Goal: Check status: Check status

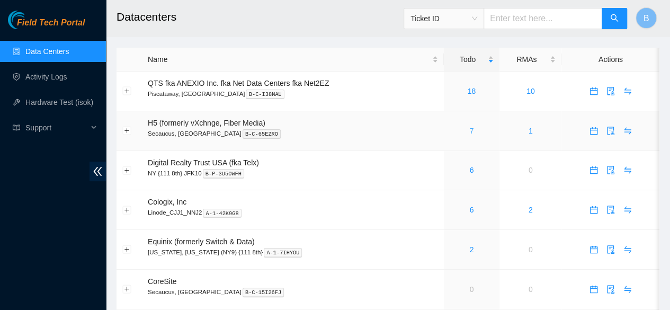
click at [469, 130] on link "7" at bounding box center [471, 131] width 4 height 8
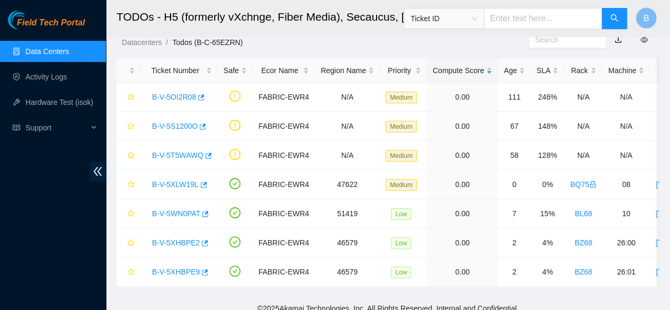
scroll to position [32, 0]
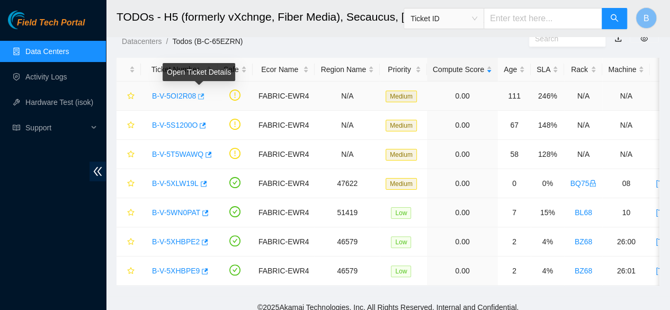
click at [198, 96] on icon "button" at bounding box center [200, 96] width 7 height 7
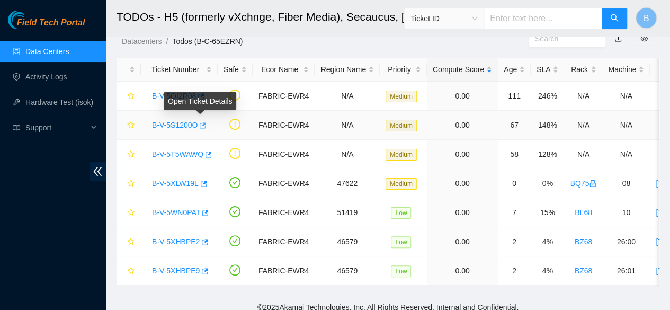
click at [199, 128] on icon "button" at bounding box center [201, 125] width 7 height 7
click at [203, 128] on icon "button" at bounding box center [203, 125] width 6 height 6
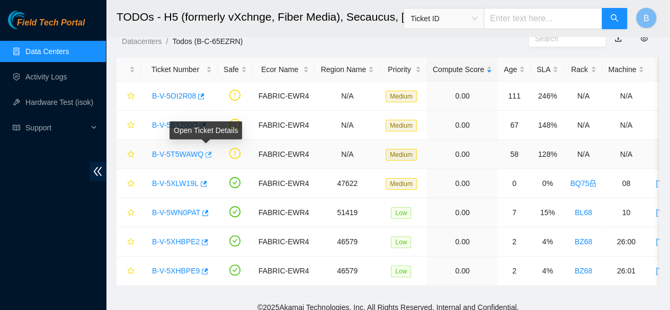
click at [205, 155] on icon "button" at bounding box center [207, 154] width 7 height 7
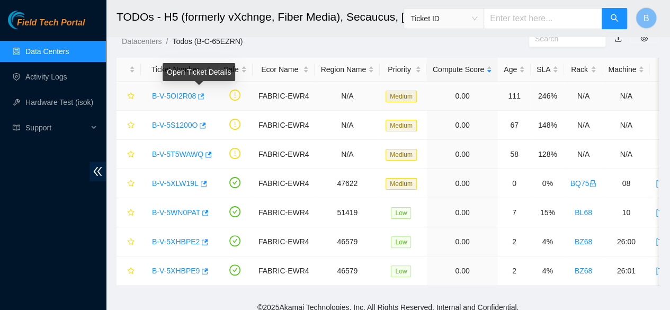
click at [199, 92] on button "button" at bounding box center [200, 96] width 8 height 17
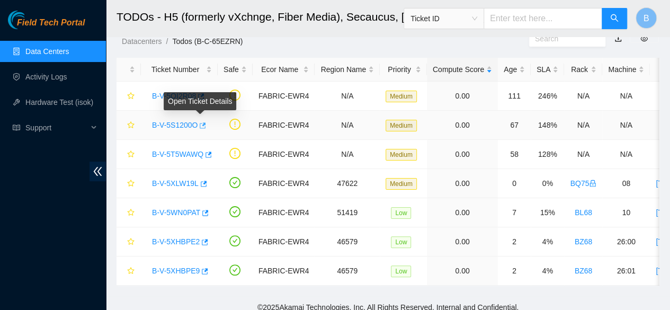
click at [201, 122] on icon "button" at bounding box center [201, 125] width 7 height 7
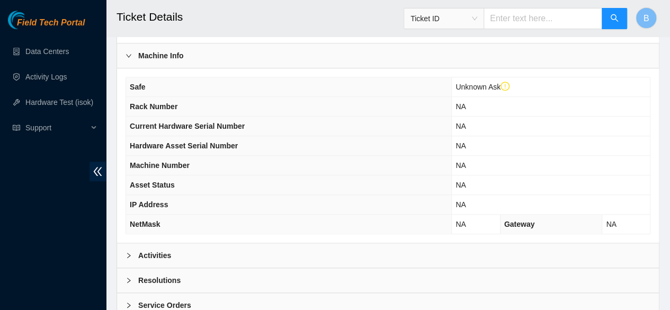
scroll to position [387, 0]
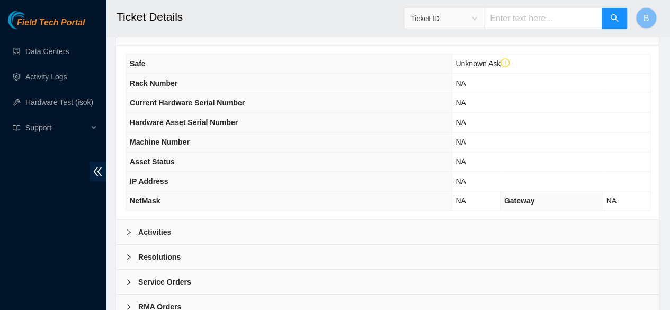
click at [166, 238] on b "Activities" at bounding box center [154, 232] width 33 height 12
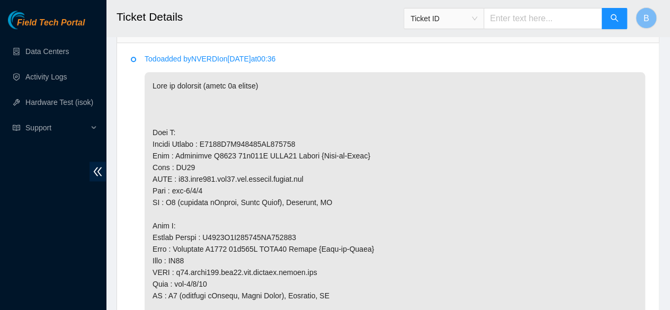
scroll to position [598, 0]
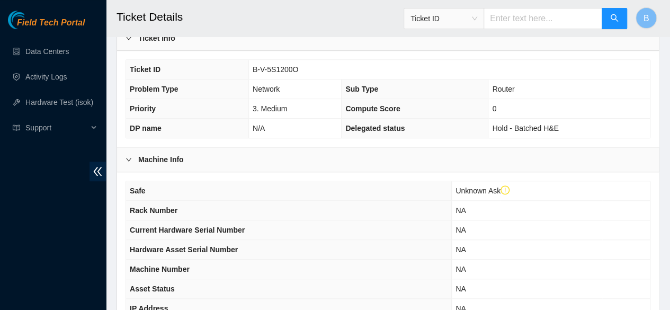
scroll to position [435, 0]
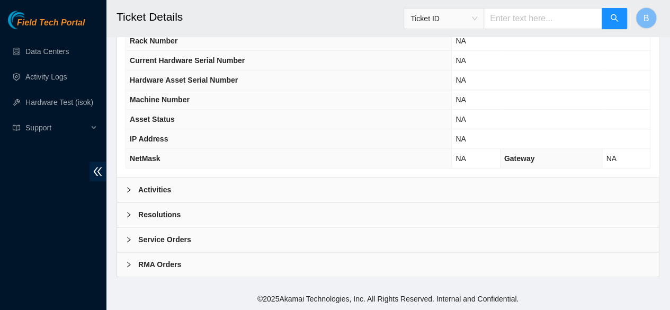
click at [153, 188] on b "Activities" at bounding box center [154, 190] width 33 height 12
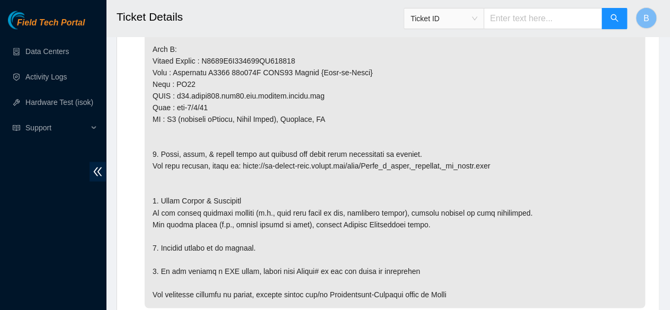
scroll to position [801, 0]
click at [239, 186] on p at bounding box center [395, 83] width 501 height 447
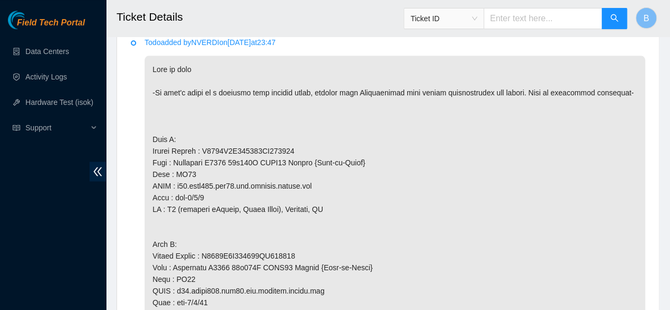
scroll to position [606, 0]
click at [40, 49] on link "Data Centers" at bounding box center [46, 51] width 43 height 8
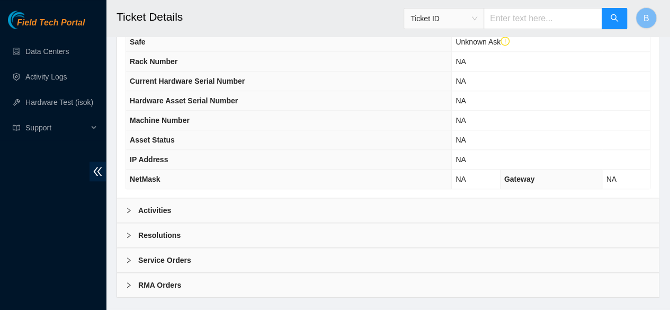
scroll to position [409, 0]
click at [165, 216] on b "Activities" at bounding box center [154, 210] width 33 height 12
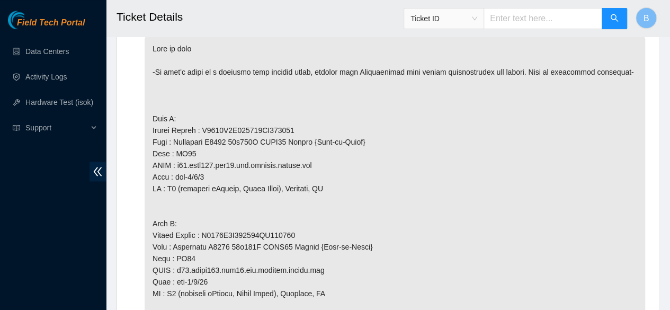
scroll to position [674, 0]
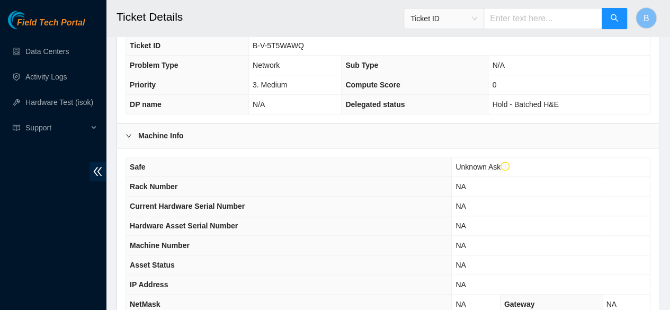
scroll to position [394, 0]
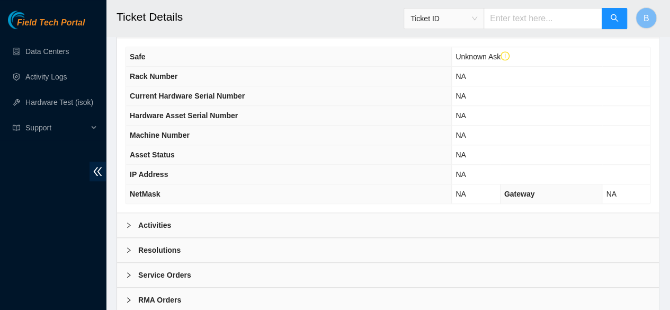
click at [155, 231] on b "Activities" at bounding box center [154, 225] width 33 height 12
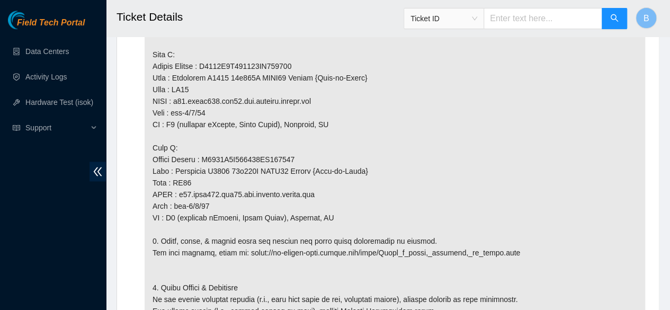
scroll to position [671, 0]
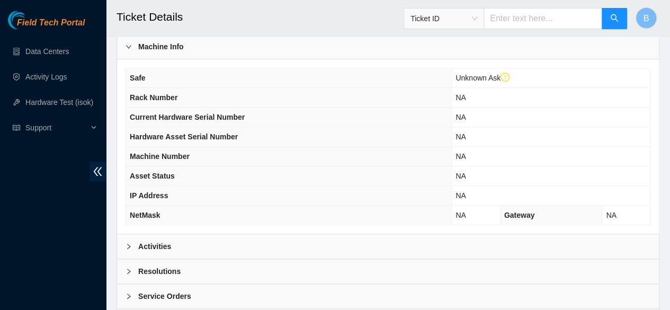
scroll to position [435, 0]
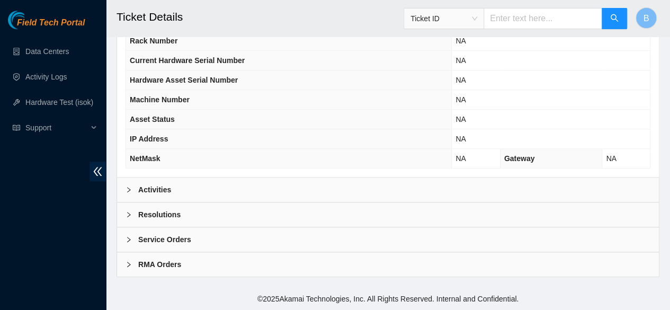
click at [158, 187] on b "Activities" at bounding box center [154, 190] width 33 height 12
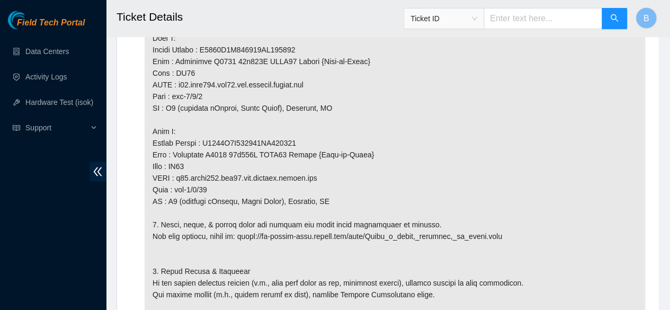
scroll to position [678, 0]
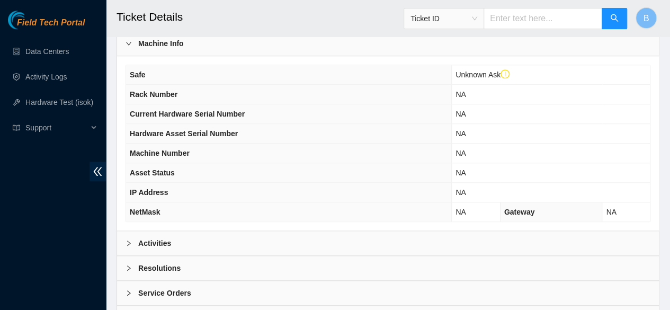
scroll to position [376, 0]
click at [157, 255] on div "Activities" at bounding box center [388, 242] width 542 height 24
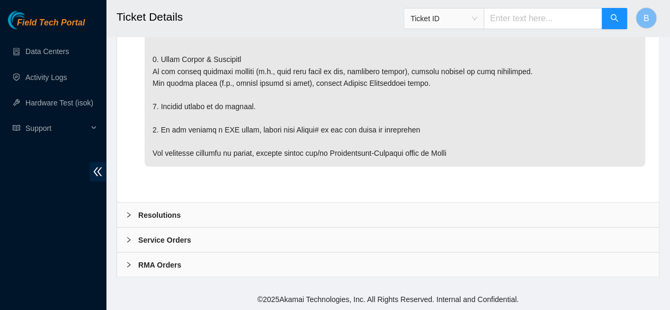
scroll to position [947, 0]
drag, startPoint x: 353, startPoint y: 153, endPoint x: 162, endPoint y: 186, distance: 193.6
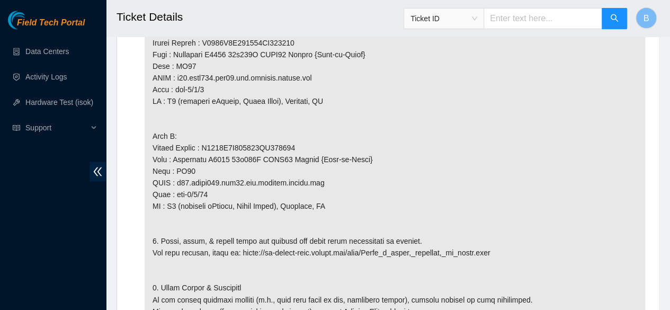
scroll to position [713, 0]
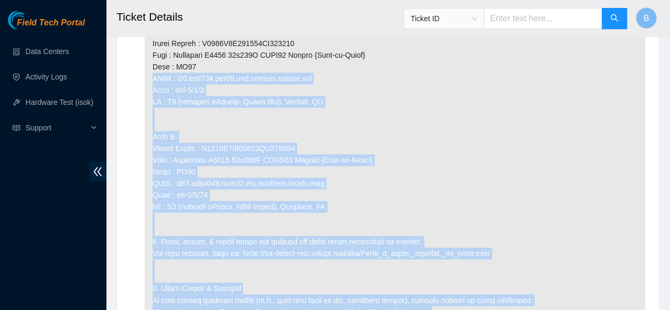
click at [417, 76] on p at bounding box center [395, 171] width 501 height 447
click at [397, 191] on p at bounding box center [395, 171] width 501 height 447
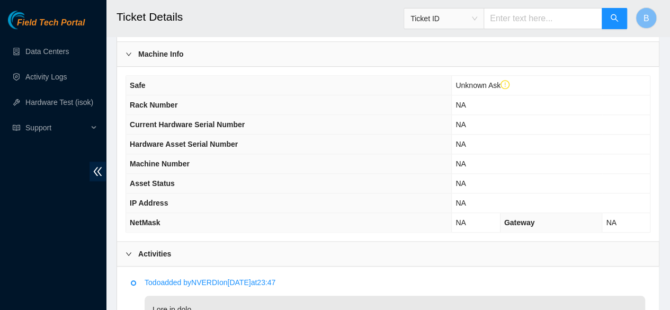
scroll to position [236, 0]
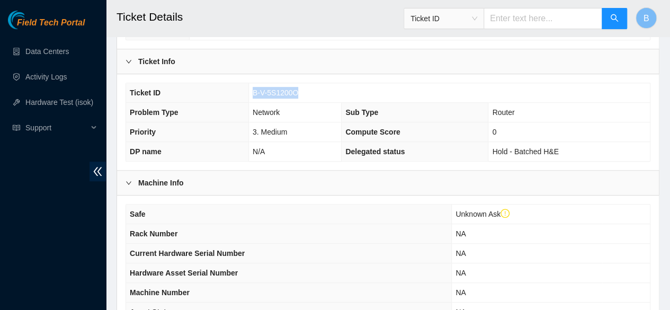
drag, startPoint x: 303, startPoint y: 101, endPoint x: 251, endPoint y: 103, distance: 51.4
click at [251, 103] on td "B-V-5S1200O" at bounding box center [449, 93] width 402 height 20
copy span "B-V-5S1200O"
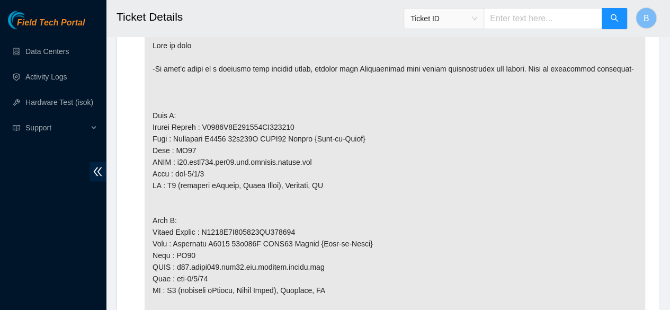
scroll to position [635, 0]
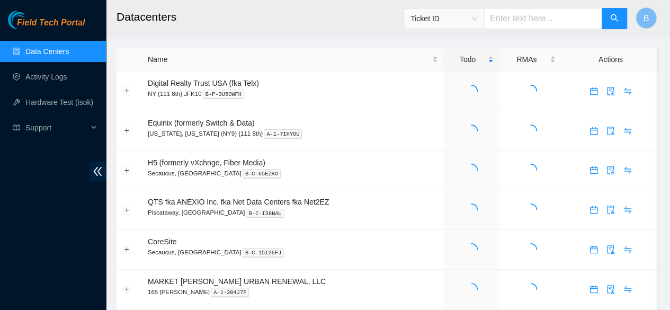
click at [541, 17] on input "text" at bounding box center [543, 18] width 119 height 21
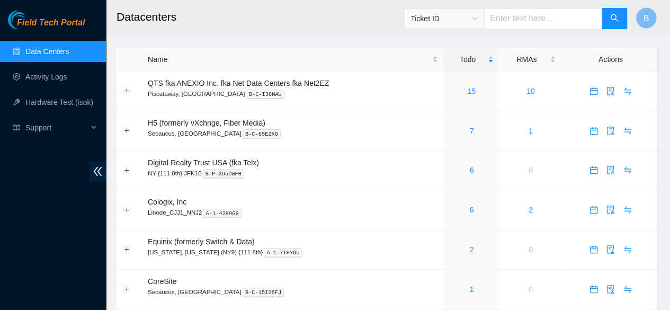
paste input "B-V-5RORS6F"
type input "B-V-5RORS6F"
click at [613, 16] on icon "search" at bounding box center [614, 18] width 8 height 8
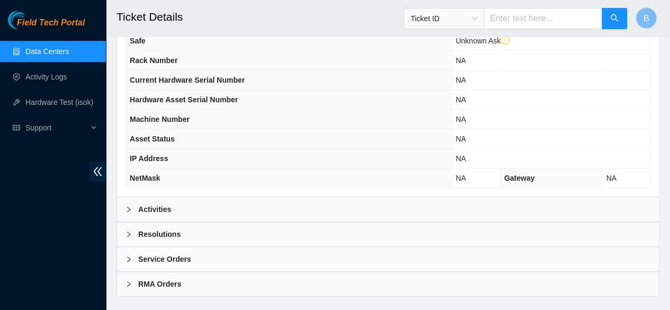
scroll to position [410, 0]
click at [137, 215] on div at bounding box center [132, 209] width 13 height 12
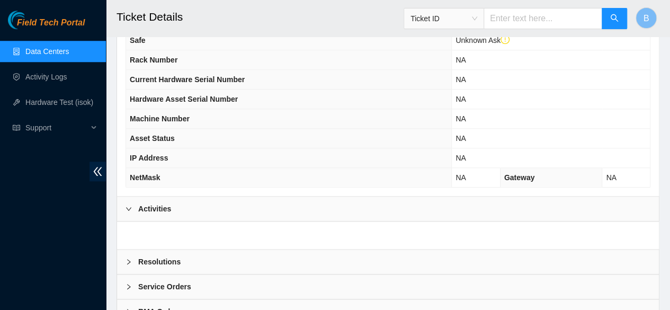
scroll to position [463, 0]
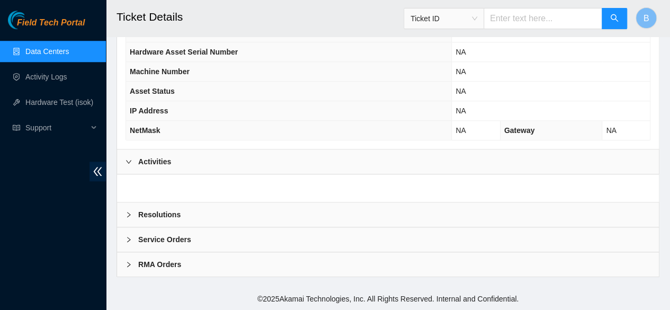
click at [130, 165] on icon "right" at bounding box center [129, 161] width 6 height 6
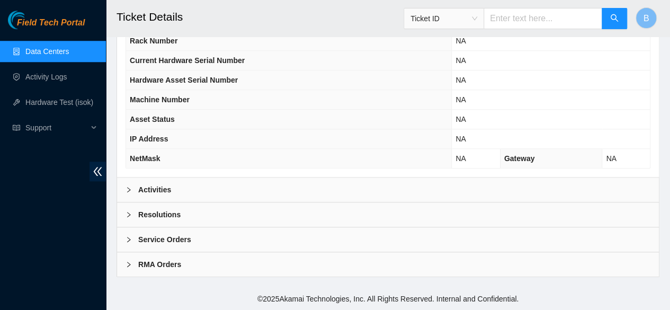
click at [130, 194] on div at bounding box center [132, 190] width 13 height 12
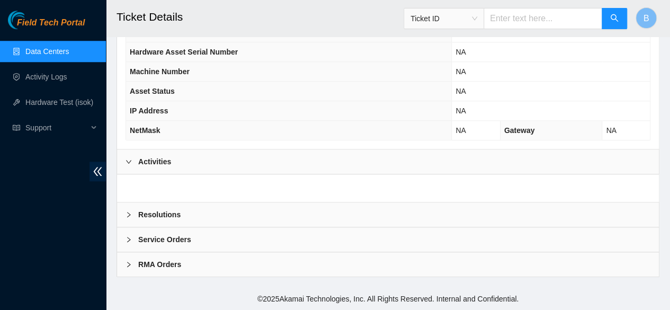
click at [130, 158] on div at bounding box center [132, 162] width 13 height 12
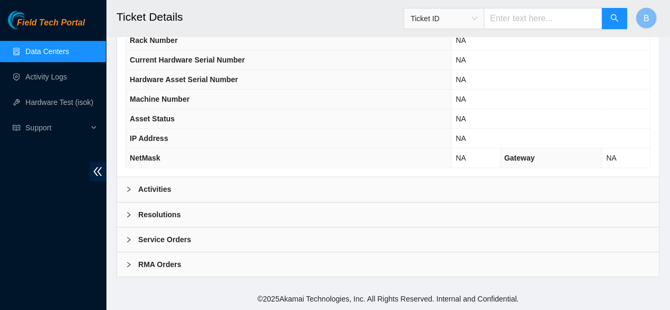
scroll to position [435, 0]
click at [128, 191] on icon "right" at bounding box center [129, 189] width 6 height 6
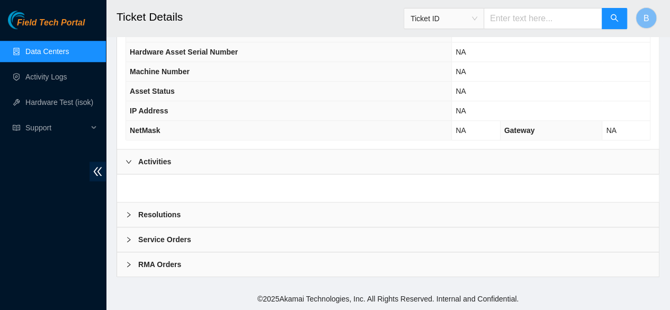
scroll to position [463, 0]
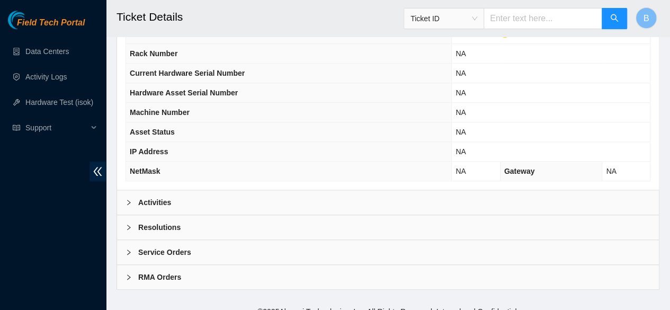
scroll to position [427, 0]
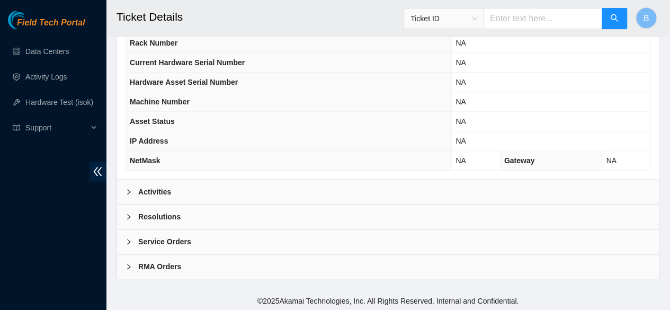
click at [120, 201] on div "Activities" at bounding box center [388, 192] width 542 height 24
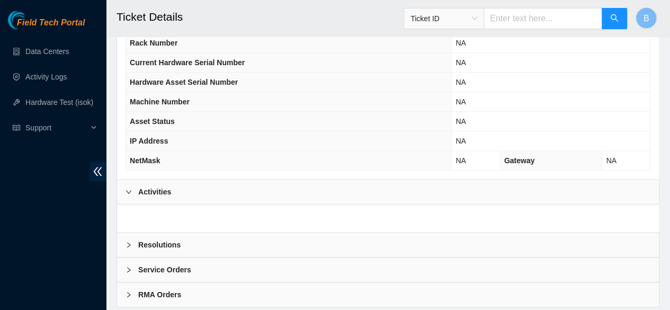
click at [128, 198] on div at bounding box center [132, 192] width 13 height 12
